Goal: Information Seeking & Learning: Learn about a topic

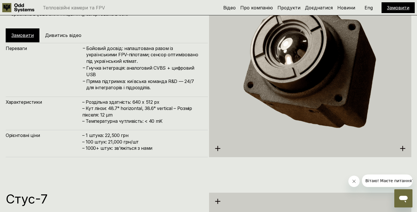
scroll to position [1098, 0]
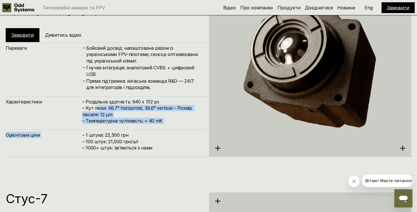
drag, startPoint x: 144, startPoint y: 127, endPoint x: 98, endPoint y: 105, distance: 51.0
click at [98, 105] on div "Переваги – Бойовий досвід: налаштована разом із українськими FPV-пілотами; сенс…" at bounding box center [107, 100] width 202 height 114
click at [98, 105] on h4 "– Роздільна здатність: 640 x 512 px – Кут лінзи: 48.7° horizontal, 38.6° vertic…" at bounding box center [142, 111] width 120 height 26
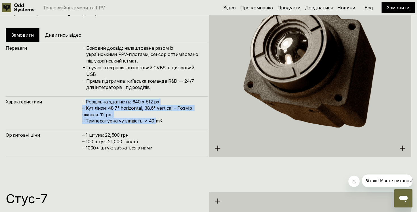
drag, startPoint x: 86, startPoint y: 100, endPoint x: 160, endPoint y: 120, distance: 75.8
click at [158, 120] on h4 "– Роздільна здатність: 640 x 512 px – Кут лінзи: 48.7° horizontal, 38.6° vertic…" at bounding box center [142, 111] width 120 height 26
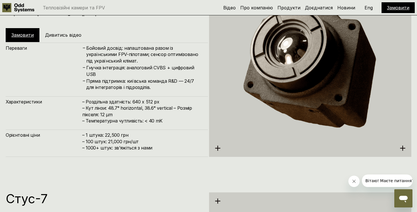
click at [160, 120] on h4 "– Роздільна здатність: 640 x 512 px – Кут лінзи: 48.7° horizontal, 38.6° vertic…" at bounding box center [142, 111] width 120 height 26
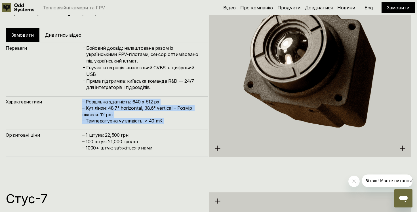
drag, startPoint x: 160, startPoint y: 120, endPoint x: 84, endPoint y: 96, distance: 79.1
click at [84, 96] on div "Переваги – Бойовий досвід: налаштована разом із українськими FPV-пілотами; сенс…" at bounding box center [107, 100] width 202 height 114
click at [84, 95] on div "Переваги – Бойовий досвід: налаштована разом із українськими FPV-пілотами; сенс…" at bounding box center [107, 100] width 202 height 114
drag, startPoint x: 84, startPoint y: 95, endPoint x: 170, endPoint y: 118, distance: 88.1
click at [170, 118] on div "Переваги – Бойовий досвід: налаштована разом із українськими FPV-пілотами; сенс…" at bounding box center [107, 100] width 202 height 114
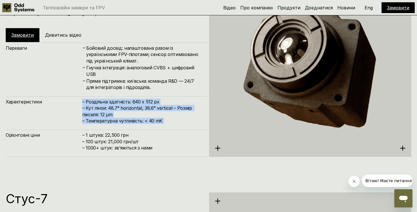
click at [93, 93] on div "Переваги – Бойовий досвід: налаштована разом із українськими FPV-пілотами; сенс…" at bounding box center [107, 100] width 202 height 114
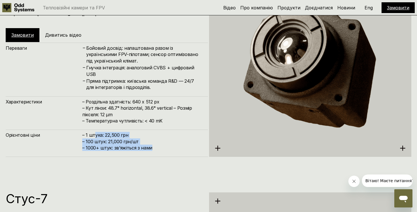
drag, startPoint x: 94, startPoint y: 133, endPoint x: 156, endPoint y: 145, distance: 63.0
click at [156, 145] on h4 "– 1 штука: 22,500 грн – 100 штук: 21,000 грн/шт – ⁠1000+ штук: звʼяжіться з нами" at bounding box center [142, 141] width 120 height 19
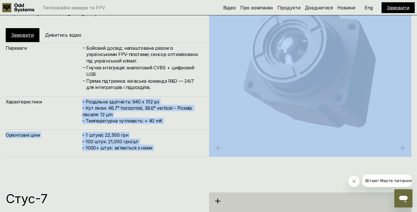
drag, startPoint x: 156, startPoint y: 145, endPoint x: 137, endPoint y: 74, distance: 73.7
click at [137, 75] on div "Переваги – Бойовий досвід: налаштована разом із українськими FPV-пілотами; сенс…" at bounding box center [107, 100] width 202 height 114
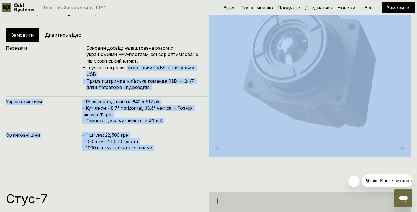
click at [137, 74] on h4 "Гнучка інтеграція: аналоговий CVBS + цифровий USB" at bounding box center [144, 70] width 116 height 13
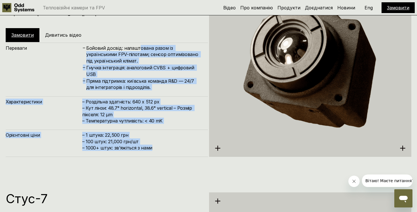
drag, startPoint x: 138, startPoint y: 55, endPoint x: 178, endPoint y: 158, distance: 110.1
click at [178, 157] on div "Курбас-640ᵅ – наш тепловізор Старша версія 640х512 тепловізійної камери від [DE…" at bounding box center [208, 68] width 417 height 212
click at [178, 158] on div "Курбас-640ᵅ – наш тепловізор Старша версія 640х512 тепловізійної камери від [DE…" at bounding box center [208, 68] width 417 height 212
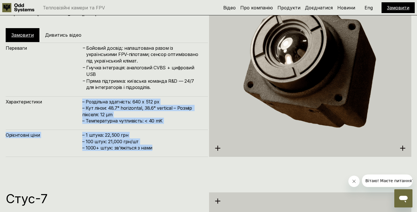
drag, startPoint x: 174, startPoint y: 151, endPoint x: 163, endPoint y: 81, distance: 70.9
click at [163, 82] on div "Переваги – Бойовий досвід: налаштована разом із українськими FPV-пілотами; сенс…" at bounding box center [107, 100] width 202 height 114
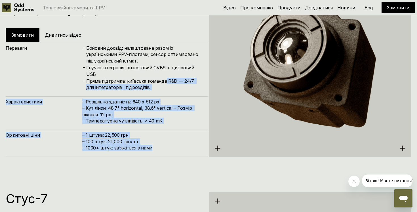
click at [164, 83] on h4 "Пряма підтримка: київська команда R&D — 24/7 для інтеграторів і підрозділів." at bounding box center [144, 84] width 116 height 13
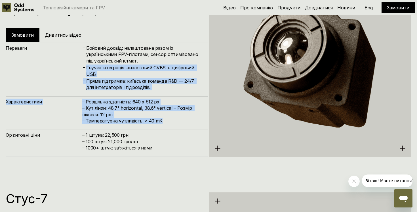
drag, startPoint x: 188, startPoint y: 121, endPoint x: 141, endPoint y: 40, distance: 93.3
click at [141, 42] on div "Курбас-640ᵅ – наш тепловізор Старша версія 640х512 тепловізійної камери від [DE…" at bounding box center [107, 68] width 202 height 176
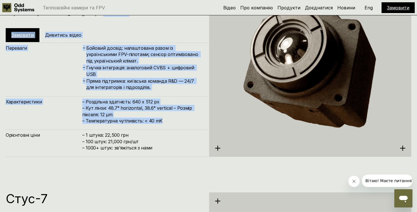
click at [141, 40] on div "Курбас-640ᵅ – наш тепловізор Старша версія 640х512 тепловізійної камери від укр…" at bounding box center [107, 11] width 202 height 62
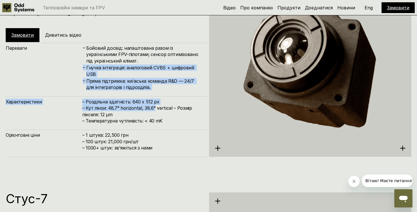
drag, startPoint x: 153, startPoint y: 107, endPoint x: 131, endPoint y: 49, distance: 61.6
click at [131, 49] on div "Переваги – Бойовий досвід: налаштована разом із українськими FPV-пілотами; сенс…" at bounding box center [107, 100] width 202 height 114
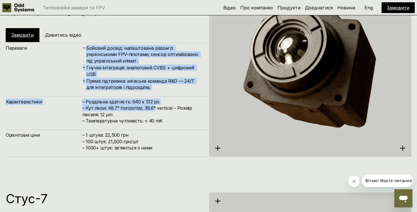
click at [131, 49] on div "Переваги – Бойовий досвід: налаштована разом із українськими FPV-пілотами; сенс…" at bounding box center [107, 67] width 202 height 48
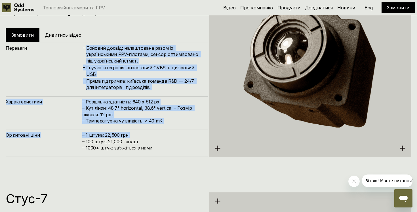
drag, startPoint x: 131, startPoint y: 49, endPoint x: 171, endPoint y: 141, distance: 100.2
click at [173, 139] on div "Переваги – Бойовий досвід: налаштована разом із українськими FPV-пілотами; сенс…" at bounding box center [107, 100] width 202 height 114
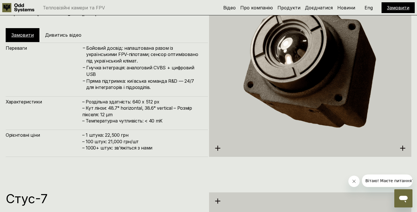
click at [171, 141] on h4 "– 1 штука: 22,500 грн – 100 штук: 21,000 грн/шт – ⁠1000+ штук: звʼяжіться з нами" at bounding box center [142, 141] width 120 height 19
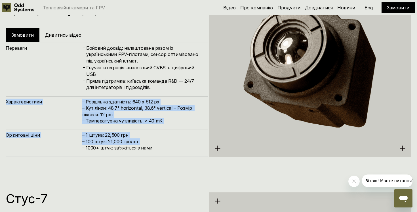
drag, startPoint x: 171, startPoint y: 141, endPoint x: 135, endPoint y: 62, distance: 86.4
click at [135, 62] on div "Переваги – Бойовий досвід: налаштована разом із українськими FPV-пілотами; сенс…" at bounding box center [107, 100] width 202 height 114
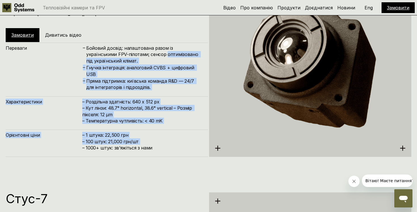
click at [135, 62] on h4 "Бойовий досвід: налаштована разом із українськими FPV-пілотами; сенсор оптимізо…" at bounding box center [144, 54] width 116 height 19
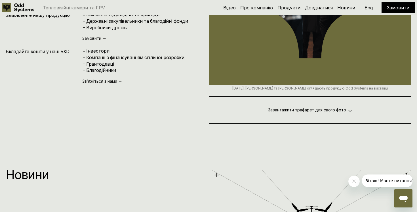
scroll to position [2249, 0]
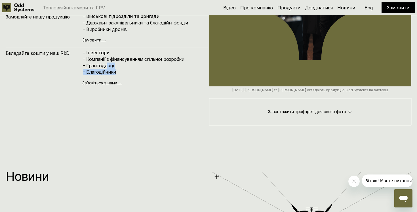
drag, startPoint x: 126, startPoint y: 69, endPoint x: 100, endPoint y: 61, distance: 27.0
click at [101, 62] on div "– Інвестори – Компанії з фінансуванням спільної розробки – Грантодавці – Благод…" at bounding box center [142, 62] width 120 height 25
click at [100, 61] on h4 "Компанії з фінансуванням спільної розробки" at bounding box center [144, 59] width 116 height 6
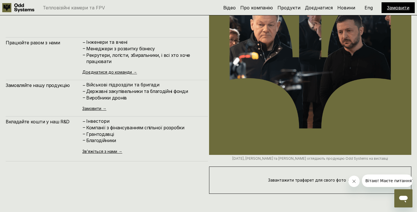
scroll to position [2181, 0]
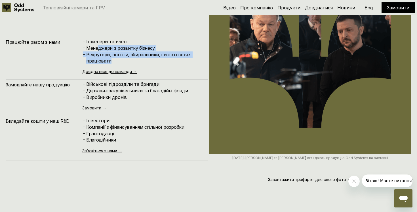
drag, startPoint x: 132, startPoint y: 60, endPoint x: 94, endPoint y: 46, distance: 40.6
click at [94, 46] on div "– [PERSON_NAME] та вчені – Менеджери з розвитку бізнесу – Рекрутери, логісти, з…" at bounding box center [142, 51] width 120 height 25
click at [94, 46] on h4 "Менеджери з розвитку бізнесу" at bounding box center [144, 48] width 116 height 6
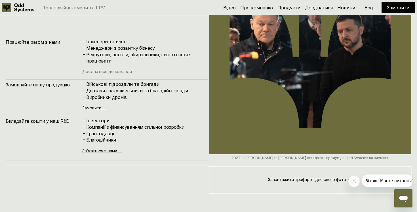
click at [109, 73] on link "Доєднатися до команди →" at bounding box center [109, 71] width 55 height 5
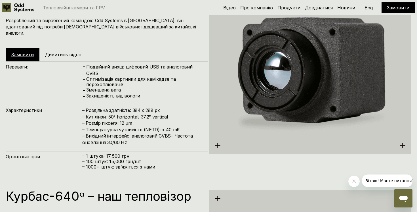
scroll to position [895, 0]
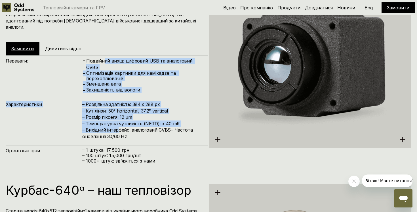
drag, startPoint x: 104, startPoint y: 56, endPoint x: 118, endPoint y: 126, distance: 70.8
click at [118, 125] on div "Переваги: – Подвійний вихід: цифровий USB та аналоговий CVBS – Оптимізація карт…" at bounding box center [107, 112] width 202 height 114
click at [118, 126] on h4 "– Роздільна здатність: 384 x 288 px – Кут лінзи: 50° horizontal, 37.2° vertical…" at bounding box center [142, 120] width 120 height 38
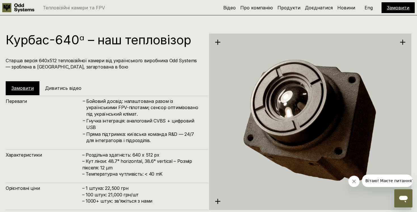
scroll to position [1046, 0]
click at [73, 88] on h5 "Дивитись відео" at bounding box center [63, 87] width 36 height 6
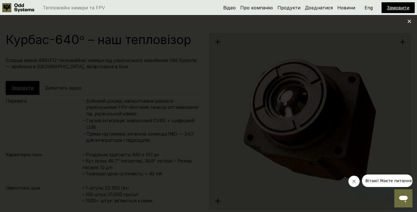
click at [355, 180] on icon "Закрити повідомлення від компанії" at bounding box center [354, 181] width 5 height 5
